Goal: Task Accomplishment & Management: Complete application form

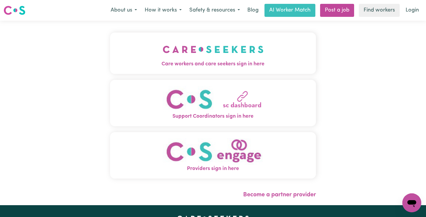
click at [246, 64] on span "Care workers and care seekers sign in here" at bounding box center [213, 64] width 206 height 8
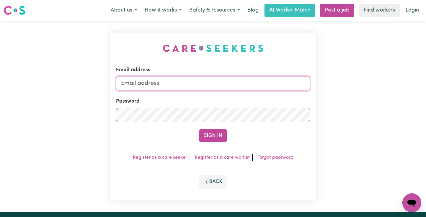
type input "[EMAIL_ADDRESS][DOMAIN_NAME]"
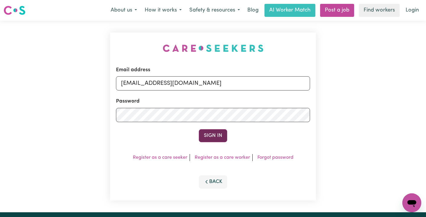
click at [214, 135] on button "Sign In" at bounding box center [213, 135] width 28 height 13
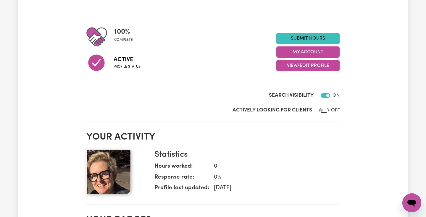
scroll to position [57, 0]
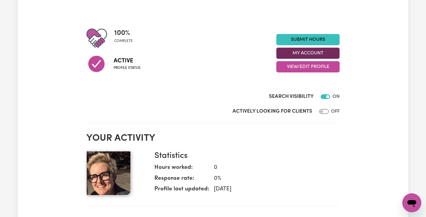
click at [286, 53] on button "My Account" at bounding box center [307, 53] width 63 height 11
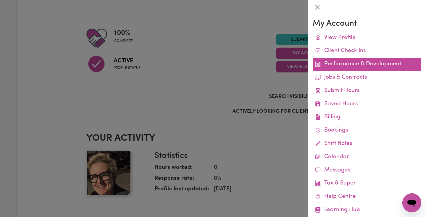
click at [334, 67] on link "Performance & Development" at bounding box center [367, 64] width 109 height 13
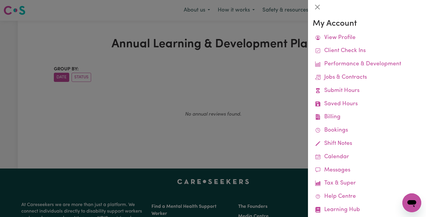
click at [258, 96] on div at bounding box center [213, 108] width 426 height 217
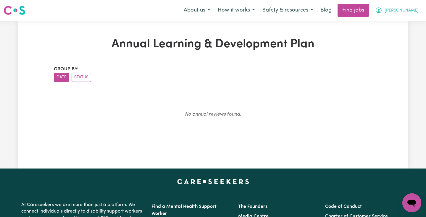
click at [381, 12] on icon "My Account" at bounding box center [379, 10] width 6 height 6
click at [405, 22] on link "My Account" at bounding box center [398, 22] width 47 height 11
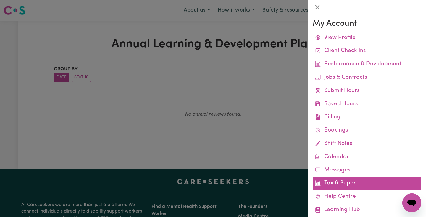
click at [357, 178] on link "Tax & Super" at bounding box center [367, 183] width 109 height 13
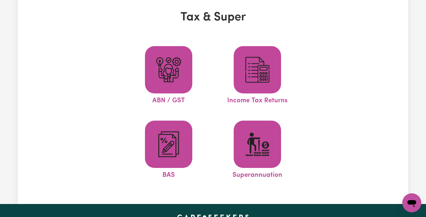
scroll to position [28, 0]
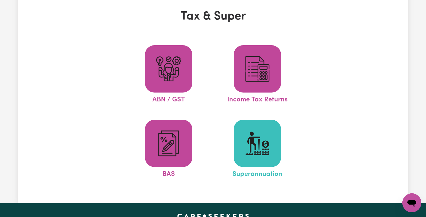
click at [270, 159] on span at bounding box center [257, 143] width 47 height 47
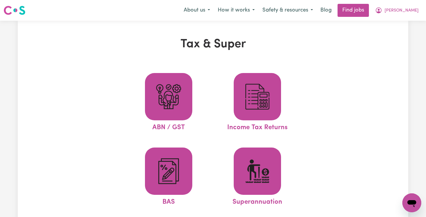
scroll to position [0, 0]
click at [417, 12] on span "[PERSON_NAME]" at bounding box center [401, 10] width 34 height 7
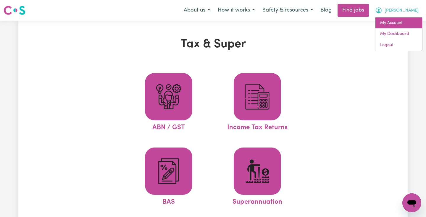
click at [403, 22] on link "My Account" at bounding box center [398, 22] width 47 height 11
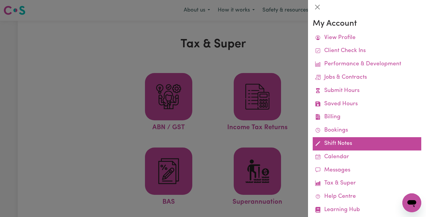
click at [336, 144] on link "Shift Notes" at bounding box center [367, 143] width 109 height 13
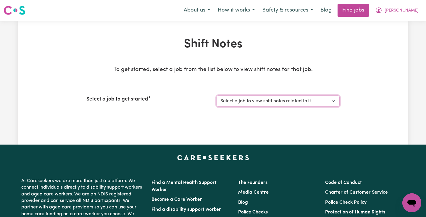
select select "15128"
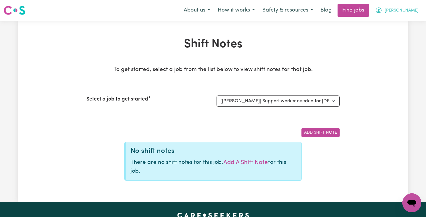
click at [415, 13] on span "[PERSON_NAME]" at bounding box center [401, 10] width 34 height 7
click at [400, 32] on link "My Dashboard" at bounding box center [398, 33] width 47 height 11
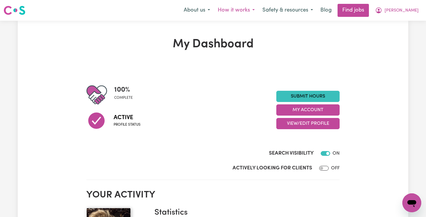
click at [258, 11] on button "How it works" at bounding box center [236, 10] width 45 height 12
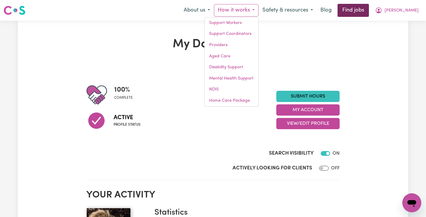
click at [369, 12] on link "Find jobs" at bounding box center [352, 10] width 31 height 13
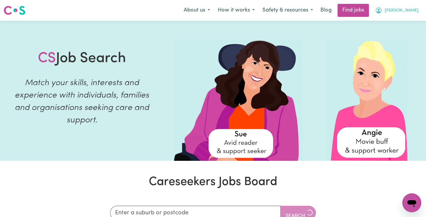
click at [411, 10] on span "[PERSON_NAME]" at bounding box center [401, 10] width 34 height 7
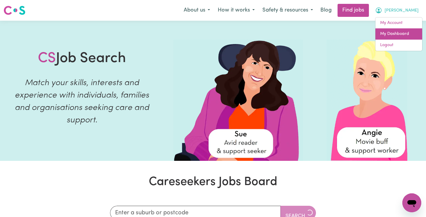
click at [407, 33] on link "My Dashboard" at bounding box center [398, 33] width 47 height 11
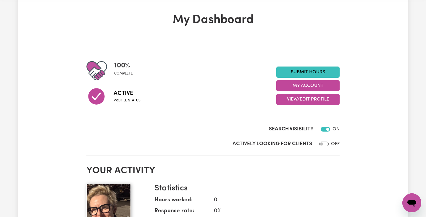
scroll to position [8, 0]
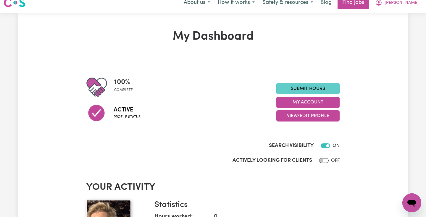
click at [310, 86] on link "Submit Hours" at bounding box center [307, 88] width 63 height 11
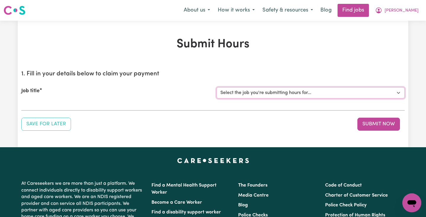
select select "15128"
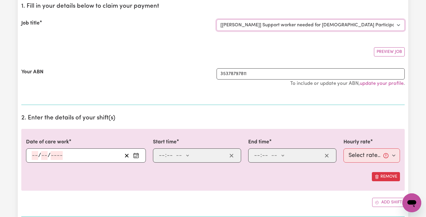
scroll to position [75, 0]
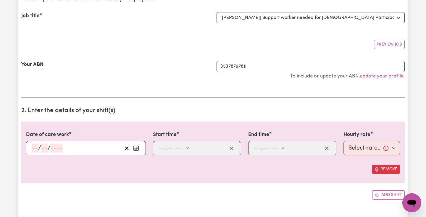
click at [135, 147] on icon "Enter the date of care work" at bounding box center [136, 148] width 6 height 6
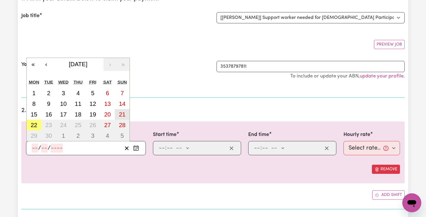
click at [120, 114] on abbr "21" at bounding box center [122, 114] width 7 height 7
type input "[DATE]"
type input "21"
type input "9"
type input "2025"
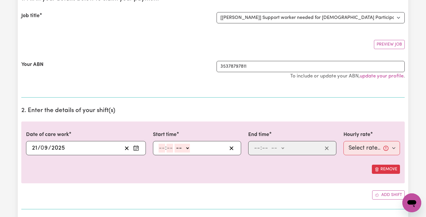
click at [164, 147] on input "number" at bounding box center [161, 148] width 7 height 9
type input "10"
type input "00"
select select "am"
type input "10:00"
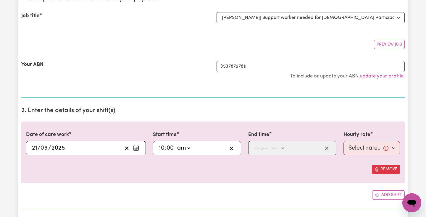
type input "0"
click at [255, 148] on input "number" at bounding box center [257, 148] width 7 height 9
type input "2"
type input "00"
select select "pm"
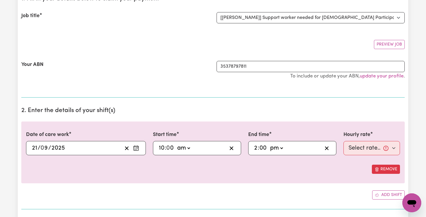
type input "14:00"
type input "0"
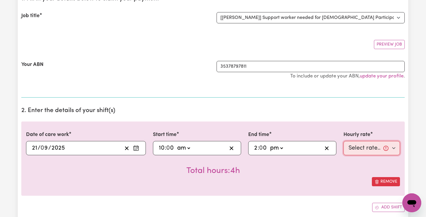
select select "110.81-[DATE]"
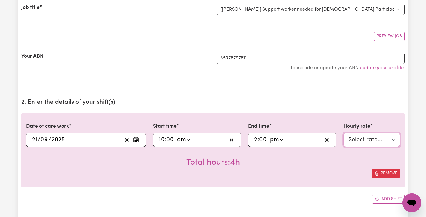
scroll to position [85, 0]
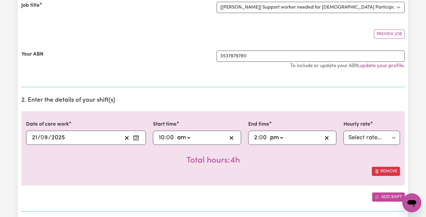
click at [378, 196] on icon "Add another shift" at bounding box center [377, 197] width 4 height 4
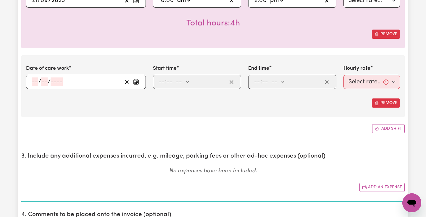
scroll to position [218, 0]
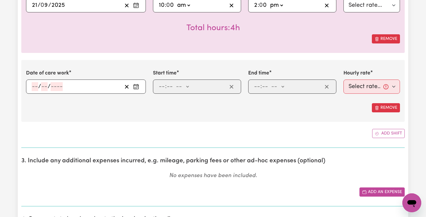
click at [373, 191] on button "Add an expense" at bounding box center [381, 191] width 45 height 9
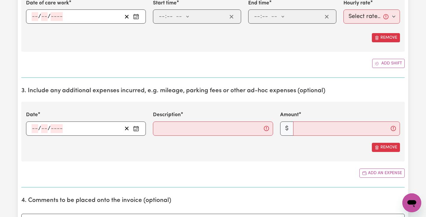
scroll to position [288, 0]
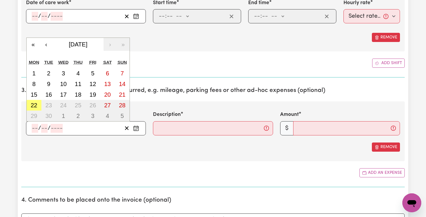
click at [35, 127] on input "number" at bounding box center [35, 128] width 7 height 9
click at [122, 96] on abbr "21" at bounding box center [122, 94] width 7 height 7
type input "[DATE]"
type input "21"
type input "9"
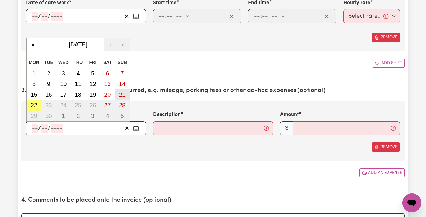
type input "2025"
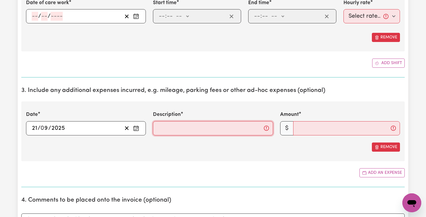
click at [174, 127] on input "Description" at bounding box center [213, 128] width 120 height 14
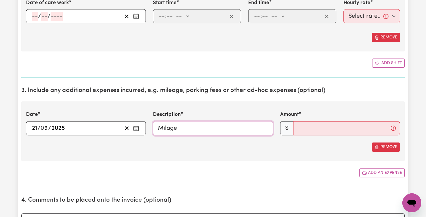
type input "Milage"
click at [308, 132] on input "Amount" at bounding box center [346, 128] width 107 height 14
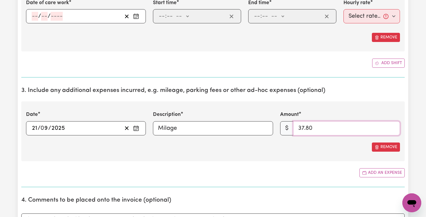
type input "37.80"
click at [345, 155] on div "Date [DATE] 21 / 0 9 / 2025 « ‹ [DATE] › » Mon Tue Wed Thu Fri Sat Sun 1 2 3 4 …" at bounding box center [212, 130] width 383 height 59
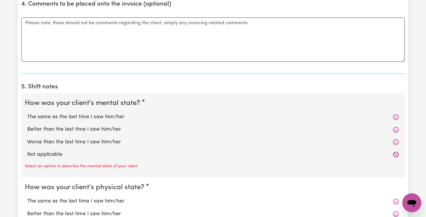
scroll to position [484, 0]
click at [394, 128] on icon at bounding box center [396, 130] width 6 height 6
click at [116, 126] on label "Better than the last time I saw him/her" at bounding box center [212, 130] width 371 height 8
click at [27, 126] on input "Better than the last time I saw him/her" at bounding box center [27, 125] width 0 height 0
radio input "true"
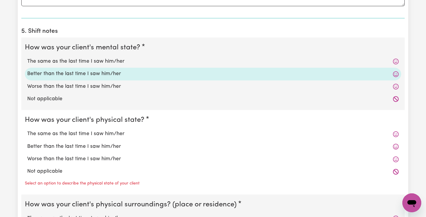
scroll to position [541, 0]
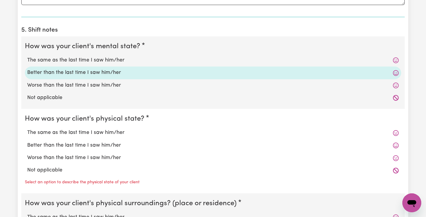
click at [124, 129] on label "The same as the last time I saw him/her" at bounding box center [212, 133] width 371 height 8
click at [27, 129] on input "The same as the last time I saw him/her" at bounding box center [27, 129] width 0 height 0
radio input "true"
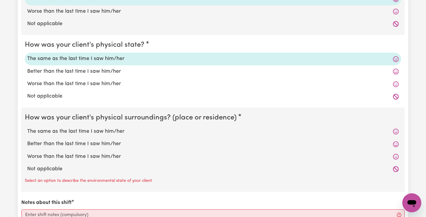
scroll to position [617, 0]
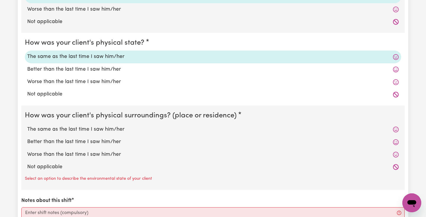
click at [50, 163] on label "Not applicable" at bounding box center [212, 167] width 371 height 8
click at [27, 163] on input "Not applicable" at bounding box center [27, 163] width 0 height 0
radio input "true"
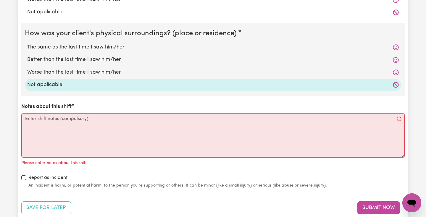
scroll to position [700, 0]
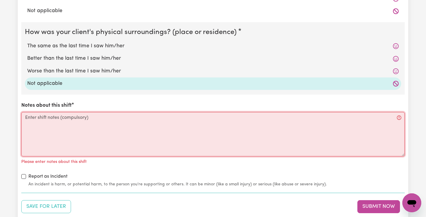
click at [149, 139] on textarea "Notes about this shift" at bounding box center [212, 134] width 383 height 44
click at [398, 116] on textarea "Notes about this shift" at bounding box center [212, 134] width 383 height 44
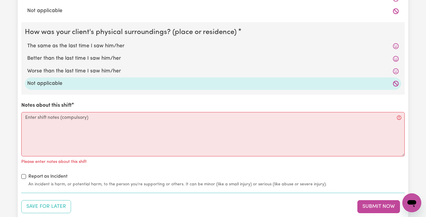
click at [380, 98] on div "How was your client's mental state? The same as the last time I saw him/her Bet…" at bounding box center [212, 32] width 383 height 310
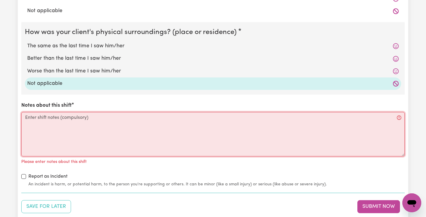
click at [48, 120] on textarea "Notes about this shift" at bounding box center [212, 134] width 383 height 44
paste textarea "P was picked from their home at 10am by SW P was very happy and talkative throu…"
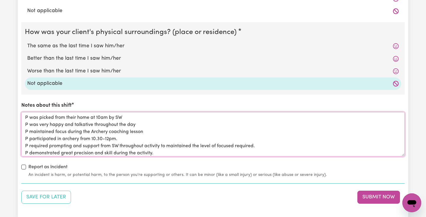
scroll to position [17, 0]
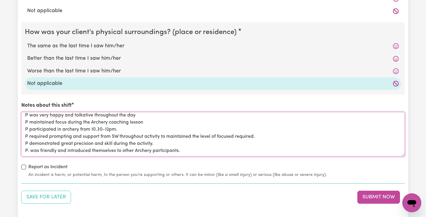
click at [27, 133] on textarea "P was picked from their home at 10am by SW P was very happy and talkative throu…" at bounding box center [212, 134] width 383 height 44
click at [29, 126] on textarea "P was picked from their home at 10am by SW P was very happy and talkative throu…" at bounding box center [212, 134] width 383 height 44
click at [28, 126] on textarea "P was picked from their home at 10am by SW P was very happy and talkative throu…" at bounding box center [212, 134] width 383 height 44
click at [28, 118] on textarea "P was picked from their home at 10am by SW P was very happy and talkative throu…" at bounding box center [212, 134] width 383 height 44
click at [28, 112] on textarea "P was picked from their home at 10am by SW P was very happy and talkative throu…" at bounding box center [212, 134] width 383 height 44
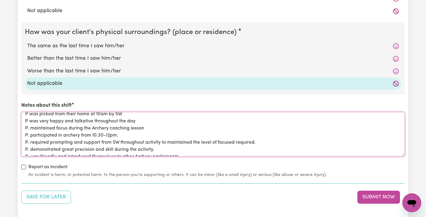
scroll to position [0, 0]
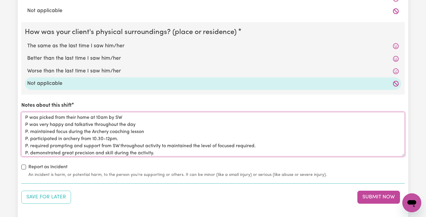
click at [28, 121] on textarea "P was picked from their home at 10am by SW P was very happy and talkative throu…" at bounding box center [212, 134] width 383 height 44
click at [27, 113] on textarea "P was picked from their home at 10am by SW P. was very happy and talkative thro…" at bounding box center [212, 134] width 383 height 44
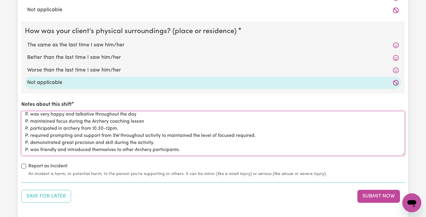
scroll to position [17, 0]
click at [65, 145] on textarea "P. was picked from their home at 10am by SW P. was very happy and talkative thr…" at bounding box center [212, 133] width 383 height 44
paste textarea "Goals focused on during the shift: Independence - registering for activity and …"
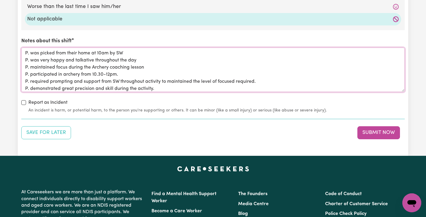
scroll to position [756, 0]
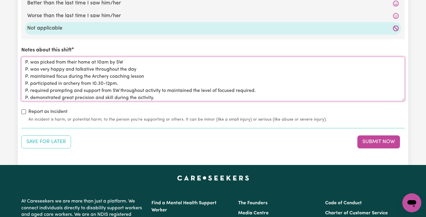
click at [138, 67] on textarea "P. was picked from their home at 10am by SW P. was very happy and talkative thr…" at bounding box center [212, 79] width 383 height 44
click at [142, 82] on textarea "P. was picked from their home at 10am by SW P. was very happy and talkative thr…" at bounding box center [212, 79] width 383 height 44
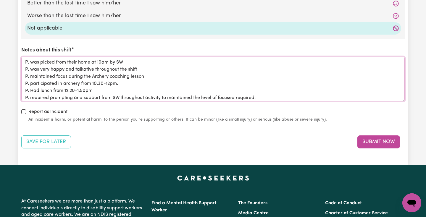
click at [85, 88] on textarea "P. was picked from their home at 10am by SW P. was very happy and talkative thr…" at bounding box center [212, 79] width 383 height 44
click at [106, 88] on textarea "P. was picked from their home at 10am by SW P. was very happy and talkative thr…" at bounding box center [212, 79] width 383 height 44
click at [91, 81] on textarea "P. was picked from their home at 10am by SW P. was very happy and talkative thr…" at bounding box center [212, 79] width 383 height 44
click at [119, 88] on textarea "P. was picked from their home at 10am by SW P. was very happy and talkative thr…" at bounding box center [212, 79] width 383 height 44
click at [108, 81] on textarea "P. was picked from their home at 10am by SW P. was very happy and talkative thr…" at bounding box center [212, 79] width 383 height 44
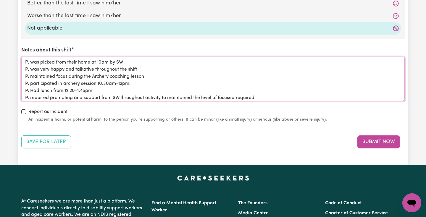
click at [112, 88] on textarea "P. was picked from their home at 10am by SW P. was very happy and talkative thr…" at bounding box center [212, 79] width 383 height 44
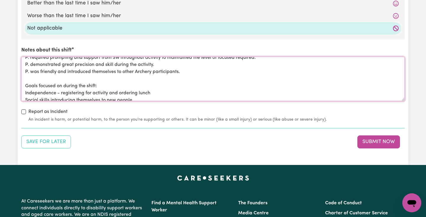
scroll to position [40, 0]
click at [65, 69] on textarea "P. was picked from their home at 10am by SW P. was very happy and talkative thr…" at bounding box center [212, 79] width 383 height 44
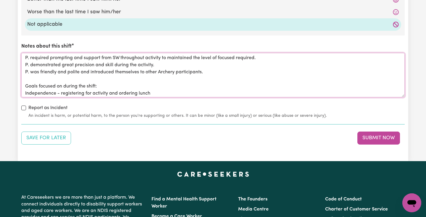
scroll to position [35, 0]
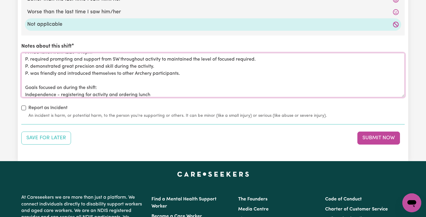
click at [144, 74] on textarea "P. was picked from their home at 10am by SW P. was very happy and talkative thr…" at bounding box center [212, 75] width 383 height 44
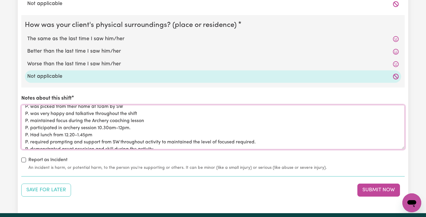
scroll to position [6, 0]
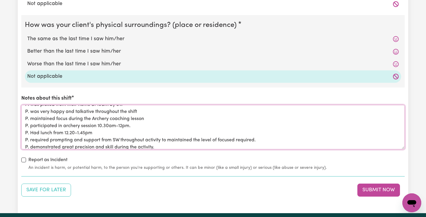
click at [218, 136] on textarea "P. was picked from their home at 10am by SW P. was very happy and talkative thr…" at bounding box center [212, 127] width 383 height 44
click at [252, 130] on textarea "P. was picked from their home at 10am by SW P. was very happy and talkative thr…" at bounding box center [212, 127] width 383 height 44
click at [49, 137] on textarea "P. was picked from their home at 10am by SW P. was very happy and talkative thr…" at bounding box center [212, 127] width 383 height 44
click at [70, 132] on textarea "P. was picked from their home at 10am by SW P. was very happy and talkative thr…" at bounding box center [212, 127] width 383 height 44
click at [45, 136] on textarea "P. was picked from their home at 10am by SW P. was very happy and talkative thr…" at bounding box center [212, 127] width 383 height 44
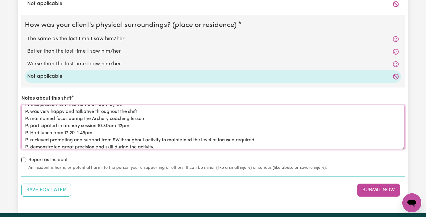
click at [86, 127] on textarea "P. was picked from their home at 10am by SW P. was very happy and talkative thr…" at bounding box center [212, 127] width 383 height 44
click at [41, 137] on textarea "P. was picked from their home at 10am by SW P. was very happy and talkative thr…" at bounding box center [212, 127] width 383 height 44
click at [55, 136] on textarea "P. was picked from their home at 10am by SW P. was very happy and talkative thr…" at bounding box center [212, 127] width 383 height 44
click at [255, 136] on textarea "P. was picked from their home at 10am by SW P. was very happy and talkative thr…" at bounding box center [212, 127] width 383 height 44
click at [232, 125] on textarea "P. was picked from their home at 10am by SW P. was very happy and talkative thr…" at bounding box center [212, 127] width 383 height 44
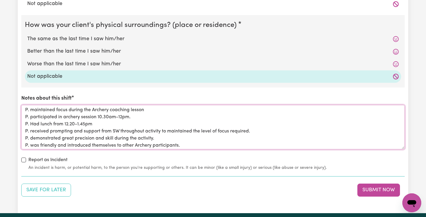
scroll to position [19, 0]
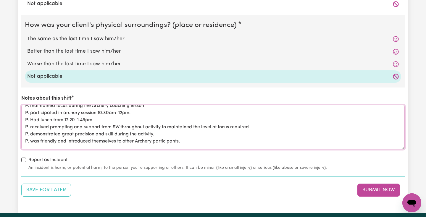
drag, startPoint x: 99, startPoint y: 117, endPoint x: 21, endPoint y: 117, distance: 78.1
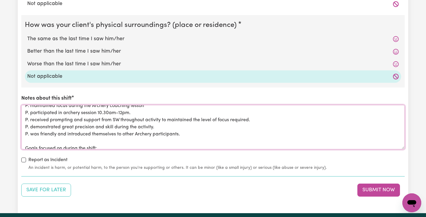
click at [196, 130] on textarea "P. was picked from their home at 10am by SW P. was very happy and talkative thr…" at bounding box center [212, 127] width 383 height 44
paste textarea "P. Had lunch from 12.20-1.45pm"
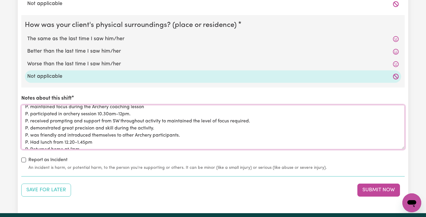
click at [193, 117] on textarea "P. was picked from their home at 10am by SW P. was very happy and talkative thr…" at bounding box center [212, 127] width 383 height 44
click at [206, 129] on textarea "P. was picked from their home at 10am by SW P. was very happy and talkative thr…" at bounding box center [212, 127] width 383 height 44
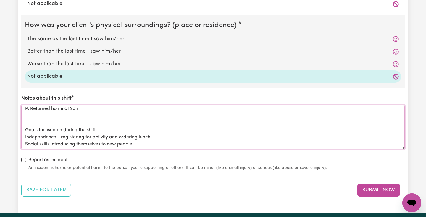
scroll to position [59, 0]
click at [108, 116] on textarea "P. was picked from their home at 10am by SW P. was very happy and talkative thr…" at bounding box center [212, 127] width 383 height 44
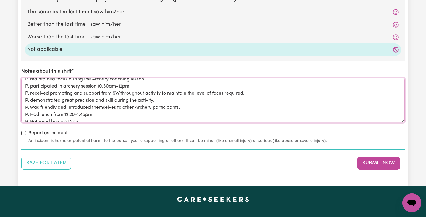
scroll to position [19, 0]
click at [137, 103] on textarea "P. was picked from their home at 10am by SW P. was very happy and talkative thr…" at bounding box center [212, 100] width 383 height 44
click at [159, 117] on textarea "P. was picked from their home at 10am by SW P. was very happy and talkative thr…" at bounding box center [212, 100] width 383 height 44
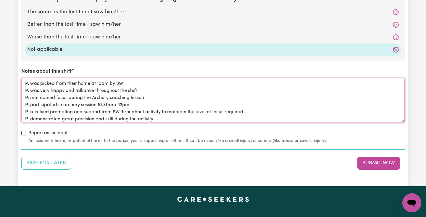
scroll to position [0, 0]
type textarea "P. was picked from their home at 10am by SW P. was very happy and talkative thr…"
click at [377, 159] on button "Submit Now" at bounding box center [378, 163] width 43 height 13
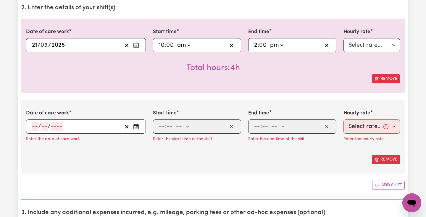
scroll to position [172, 0]
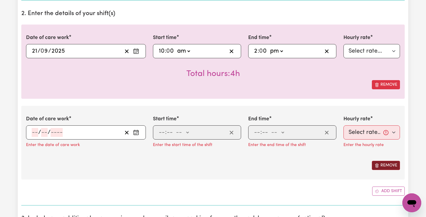
click at [394, 167] on button "Remove" at bounding box center [386, 165] width 28 height 9
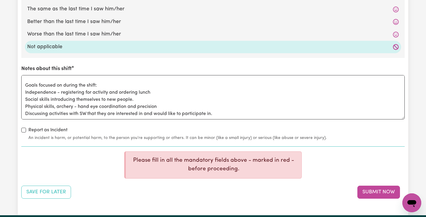
scroll to position [669, 0]
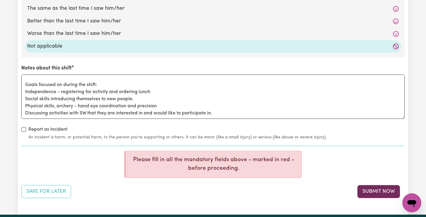
click at [369, 188] on button "Submit Now" at bounding box center [378, 191] width 43 height 13
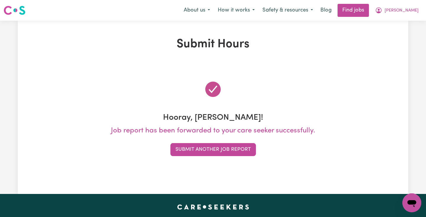
scroll to position [0, 0]
click at [315, 9] on button "Safety & resources" at bounding box center [287, 10] width 58 height 12
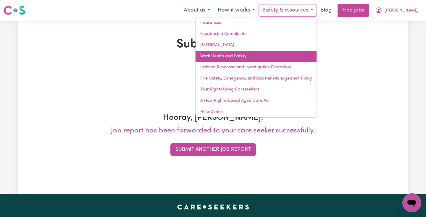
click at [264, 54] on link "Work Health and Safety" at bounding box center [255, 56] width 121 height 11
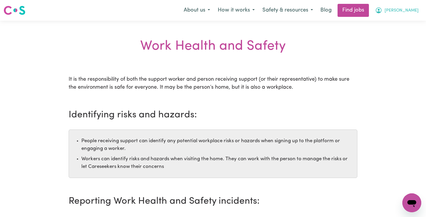
click at [412, 11] on span "[PERSON_NAME]" at bounding box center [401, 10] width 34 height 7
click at [408, 34] on link "My Dashboard" at bounding box center [398, 33] width 47 height 11
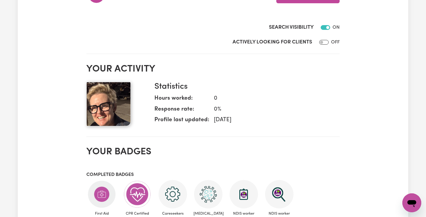
scroll to position [114, 0]
